Goal: Use online tool/utility: Utilize a website feature to perform a specific function

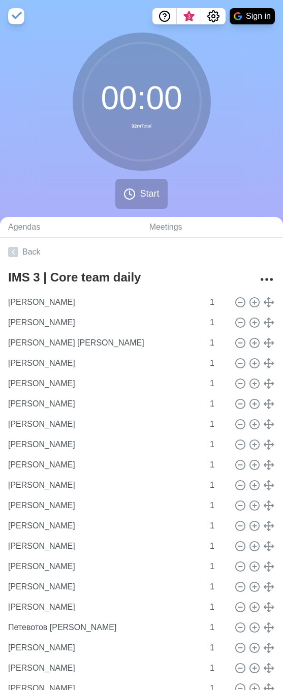
click at [251, 125] on div "00 : 00 32m Total Start" at bounding box center [141, 125] width 283 height 185
click at [143, 188] on span "Start" at bounding box center [149, 194] width 19 height 14
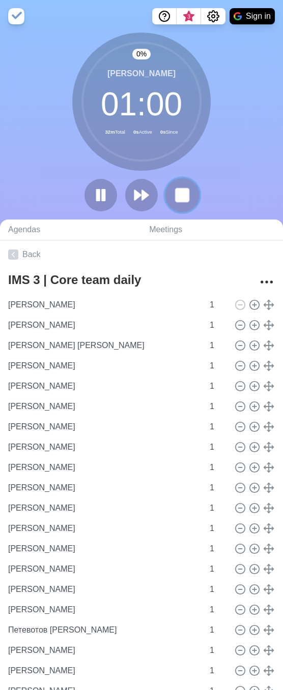
click at [178, 199] on rect at bounding box center [181, 195] width 13 height 13
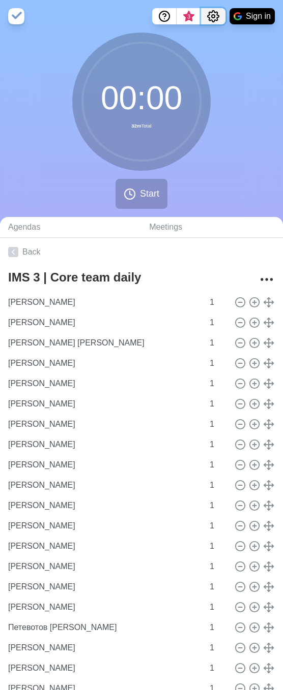
click at [211, 17] on circle "Settings" at bounding box center [212, 16] width 3 height 3
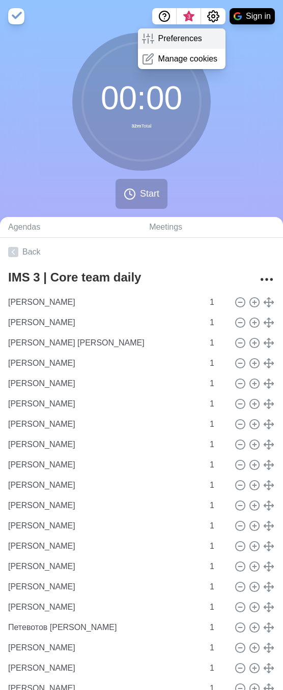
click at [189, 40] on p "Preferences" at bounding box center [180, 39] width 44 height 12
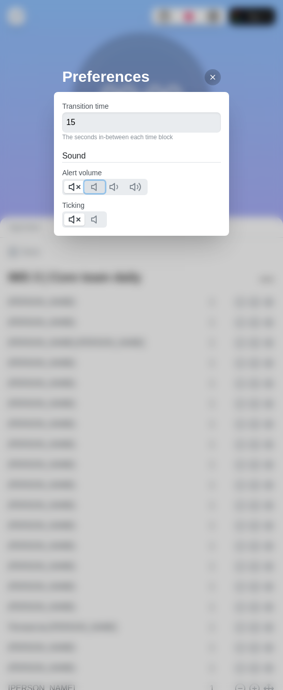
click at [95, 186] on icon at bounding box center [96, 187] width 12 height 12
click at [80, 186] on line at bounding box center [78, 187] width 3 height 3
click at [96, 217] on polygon at bounding box center [94, 219] width 5 height 7
click at [81, 220] on button at bounding box center [74, 220] width 20 height 12
click at [210, 76] on line at bounding box center [212, 77] width 4 height 4
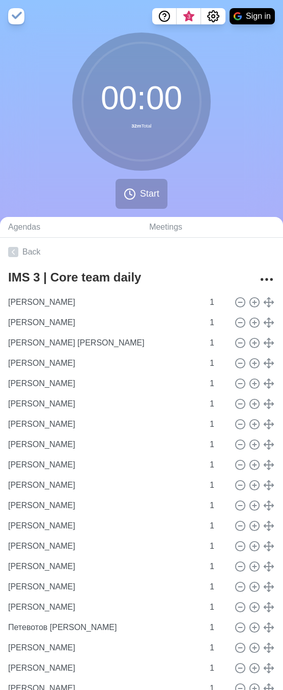
click at [231, 79] on div "Preferences Transition time 15 The seconds in-between each time block Sound Ale…" at bounding box center [141, 345] width 283 height 690
click at [132, 187] on button "Start" at bounding box center [141, 194] width 52 height 30
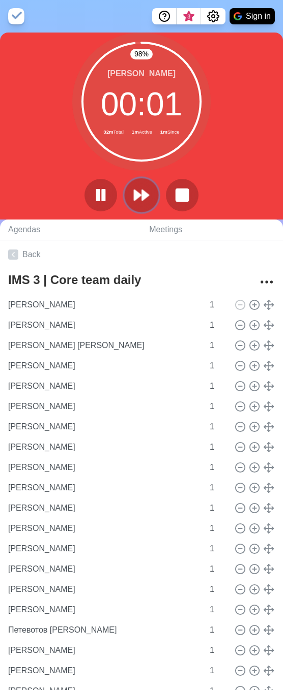
click at [134, 191] on polygon at bounding box center [137, 195] width 7 height 10
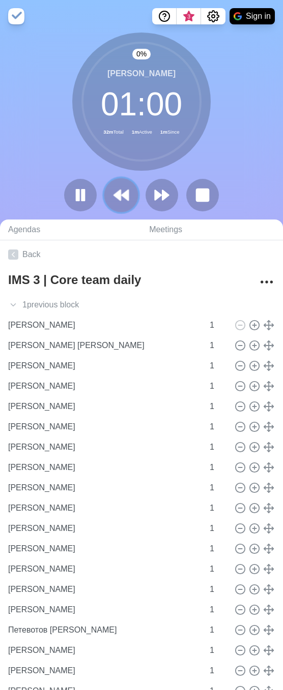
click at [136, 193] on button at bounding box center [121, 195] width 34 height 34
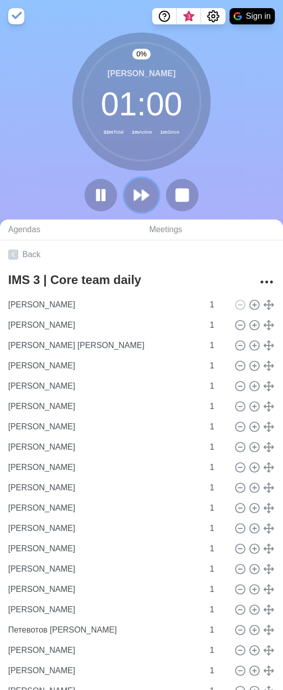
click at [137, 195] on polygon at bounding box center [137, 195] width 7 height 10
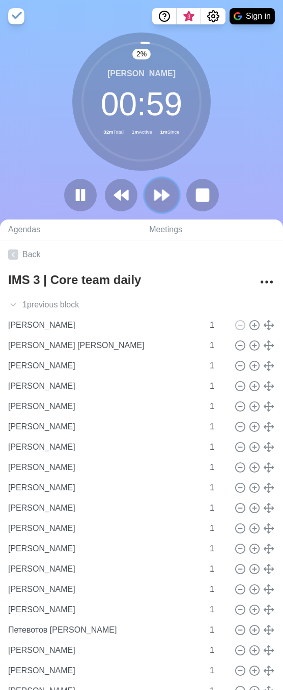
click at [158, 197] on polygon at bounding box center [158, 195] width 7 height 10
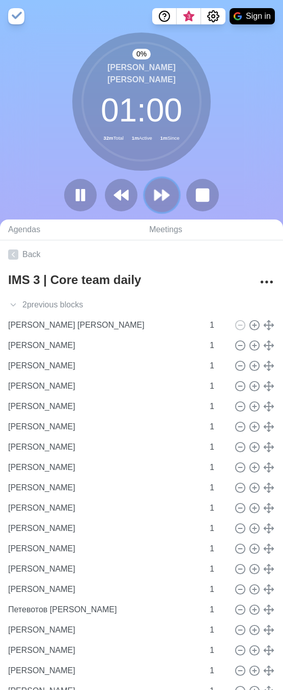
click at [158, 197] on polygon at bounding box center [158, 195] width 7 height 10
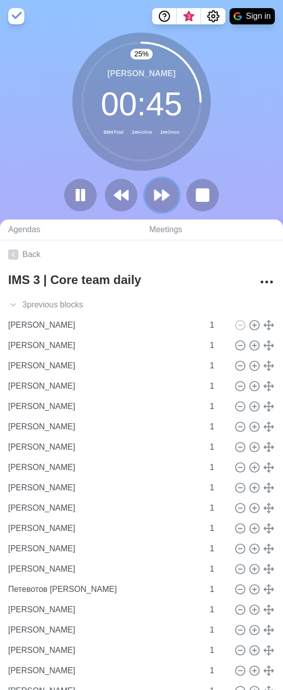
click at [167, 204] on button at bounding box center [161, 195] width 34 height 34
click at [174, 190] on button at bounding box center [161, 195] width 34 height 34
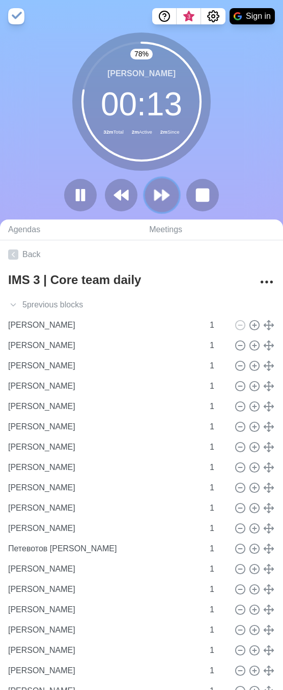
click at [147, 187] on button at bounding box center [161, 195] width 34 height 34
click at [165, 193] on polygon at bounding box center [165, 195] width 7 height 10
click at [168, 189] on icon at bounding box center [161, 195] width 17 height 17
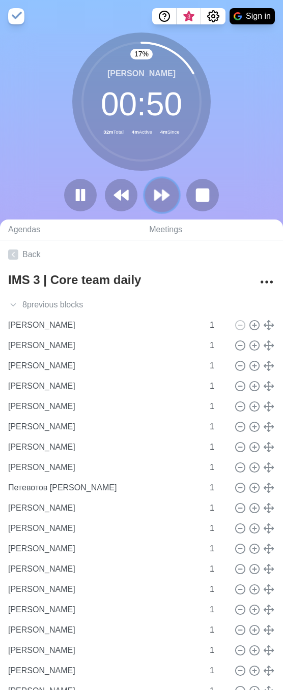
click at [163, 196] on polygon at bounding box center [165, 195] width 7 height 10
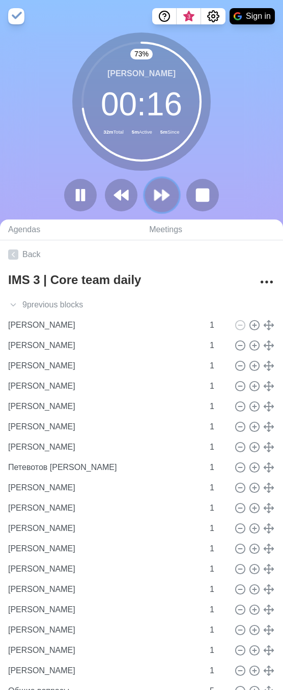
click at [167, 189] on icon at bounding box center [161, 195] width 17 height 17
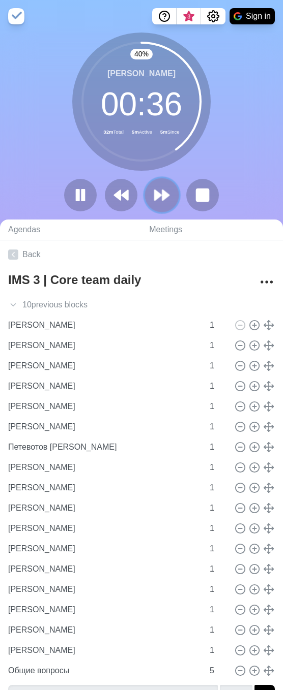
click at [156, 193] on polygon at bounding box center [158, 195] width 7 height 10
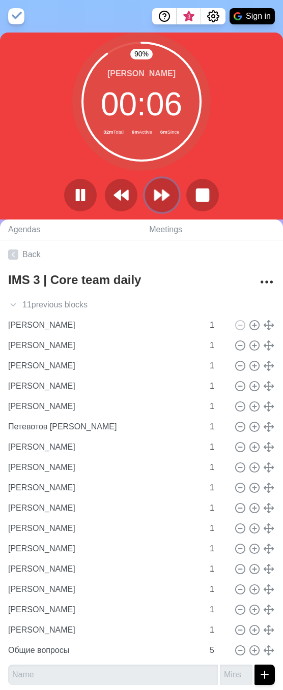
click at [153, 193] on button at bounding box center [161, 195] width 34 height 34
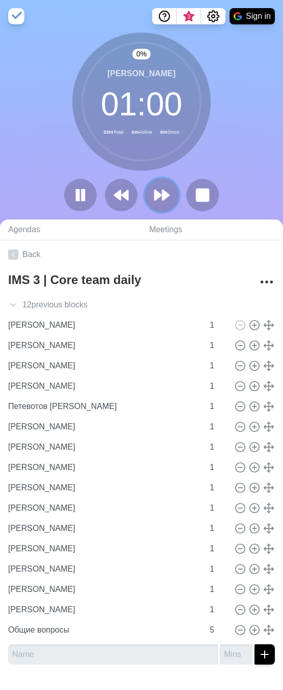
click at [153, 193] on button at bounding box center [161, 195] width 34 height 34
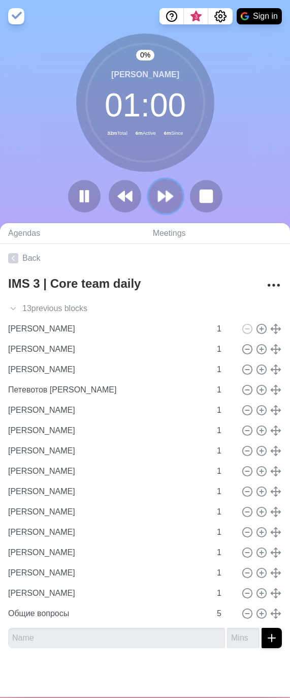
click at [159, 194] on polygon at bounding box center [162, 196] width 7 height 10
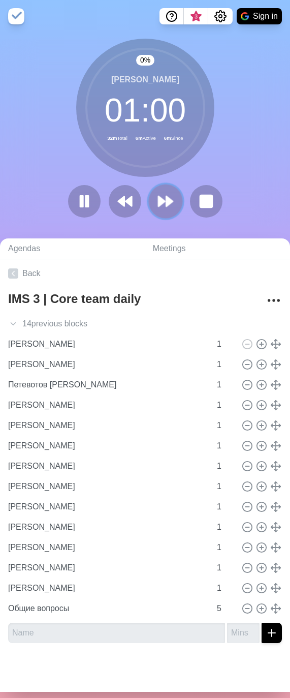
click at [158, 194] on icon at bounding box center [165, 201] width 17 height 17
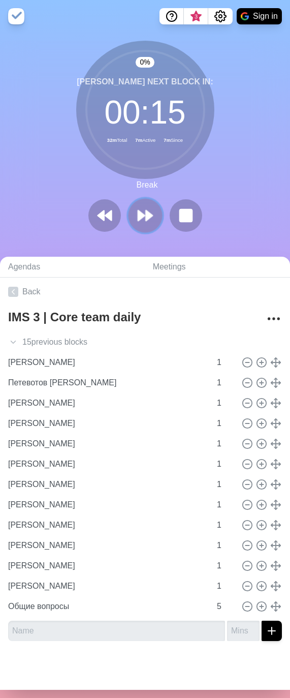
click at [146, 214] on polygon at bounding box center [149, 215] width 7 height 10
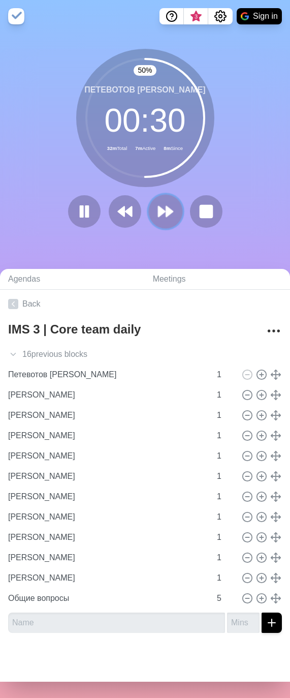
click at [163, 221] on button at bounding box center [165, 212] width 34 height 34
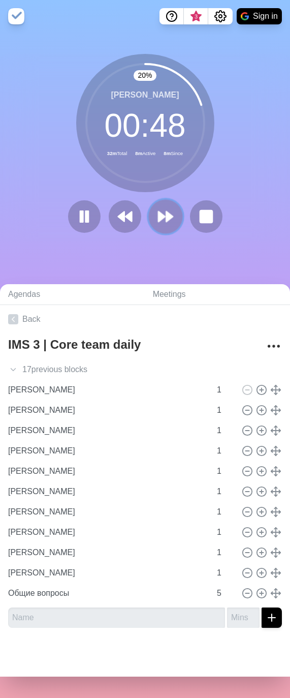
click at [166, 221] on polygon at bounding box center [169, 216] width 7 height 10
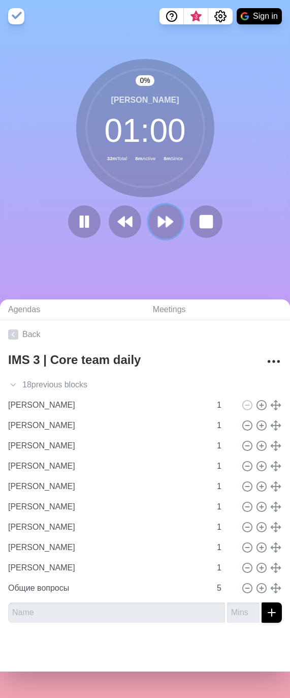
click at [166, 221] on polygon at bounding box center [169, 222] width 7 height 10
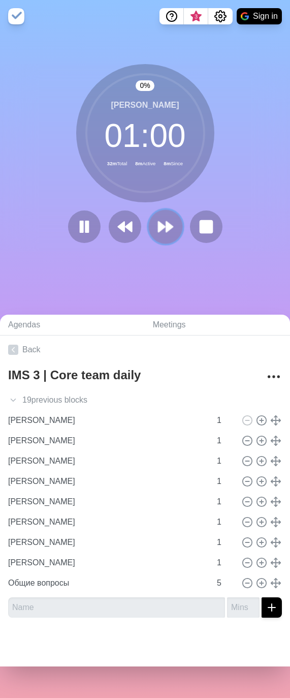
click at [162, 221] on icon at bounding box center [165, 226] width 17 height 17
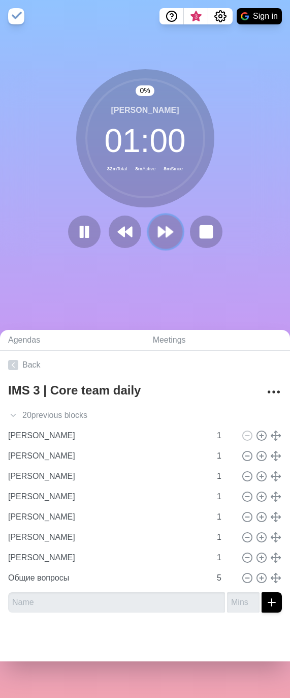
click at [162, 221] on button at bounding box center [165, 232] width 34 height 34
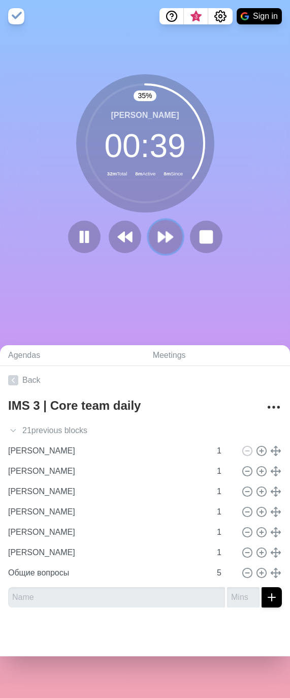
click at [159, 239] on polygon at bounding box center [162, 237] width 7 height 10
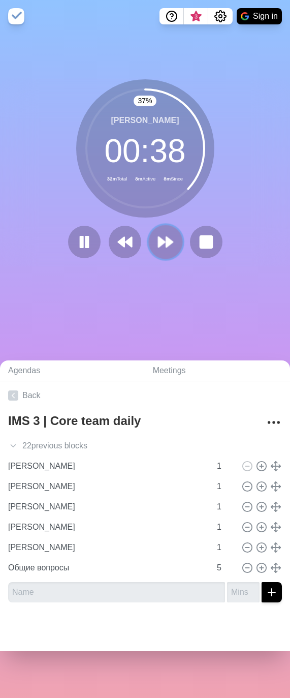
click at [169, 240] on icon at bounding box center [165, 241] width 17 height 17
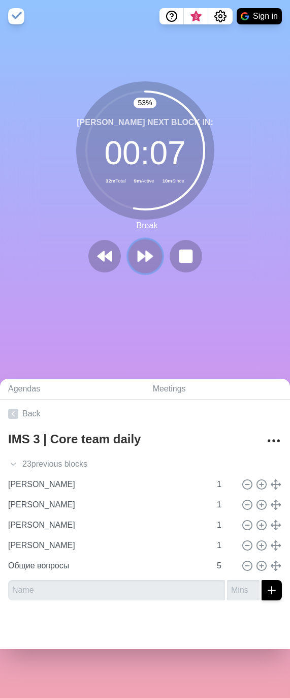
click at [151, 252] on button at bounding box center [145, 256] width 34 height 34
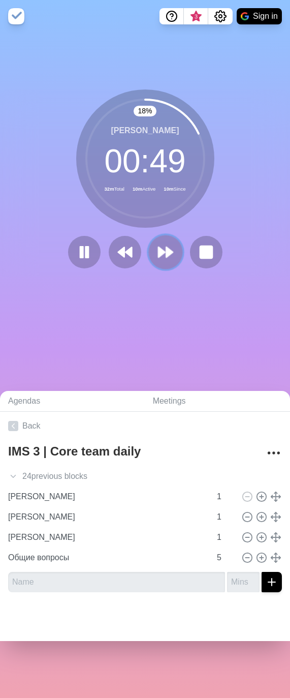
click at [165, 248] on icon at bounding box center [165, 252] width 17 height 17
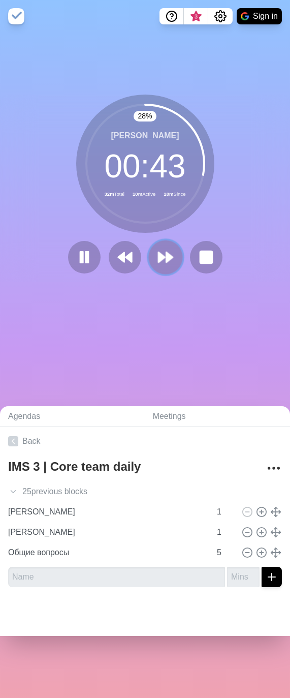
click at [168, 255] on icon at bounding box center [165, 257] width 17 height 17
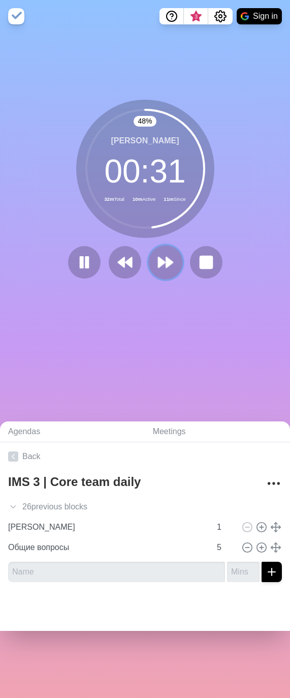
click at [150, 266] on button at bounding box center [165, 263] width 34 height 34
